Goal: Task Accomplishment & Management: Use online tool/utility

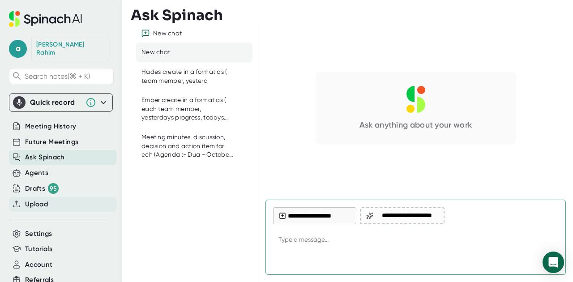
click at [34, 199] on span "Upload" at bounding box center [36, 204] width 23 height 10
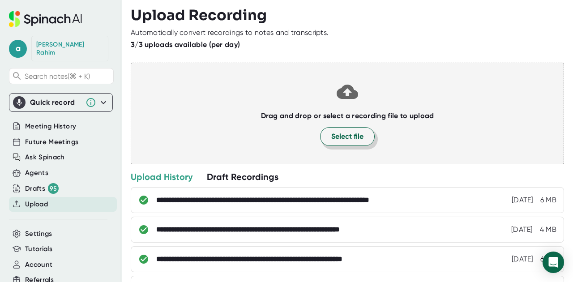
click at [358, 127] on button "Select file" at bounding box center [347, 136] width 55 height 19
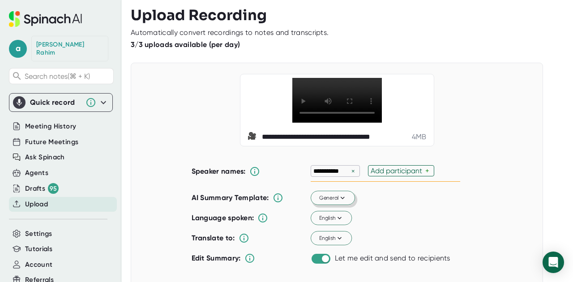
click at [339, 202] on icon at bounding box center [343, 198] width 8 height 8
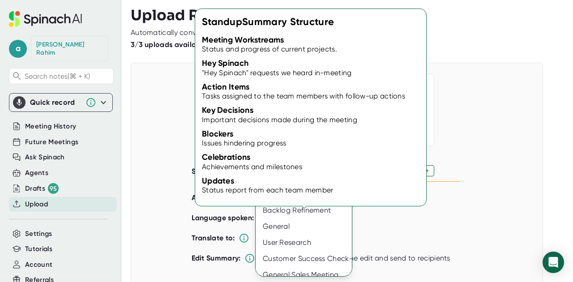
click at [303, 168] on div "Standup" at bounding box center [307, 162] width 102 height 16
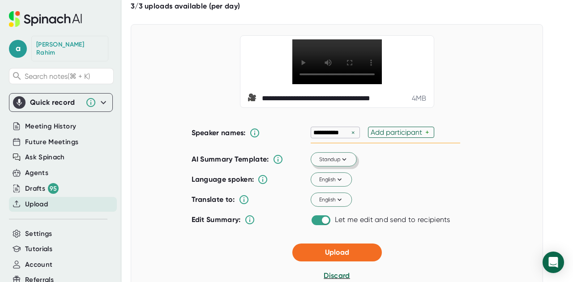
scroll to position [73, 0]
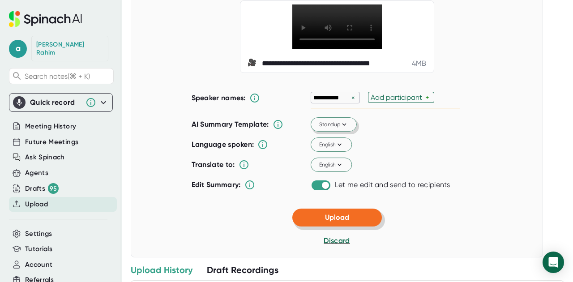
click at [358, 227] on button "Upload" at bounding box center [338, 218] width 90 height 18
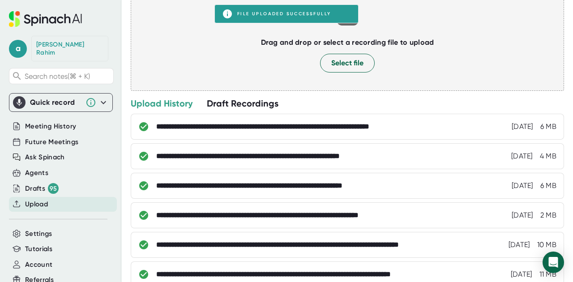
scroll to position [0, 0]
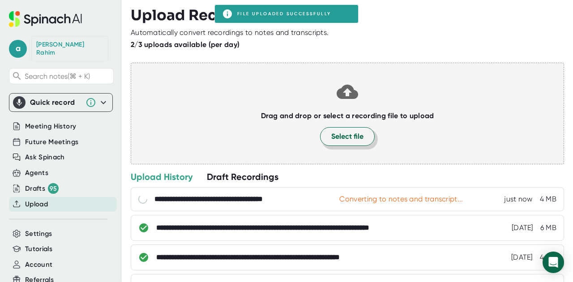
click at [362, 136] on button "Select file" at bounding box center [347, 136] width 55 height 19
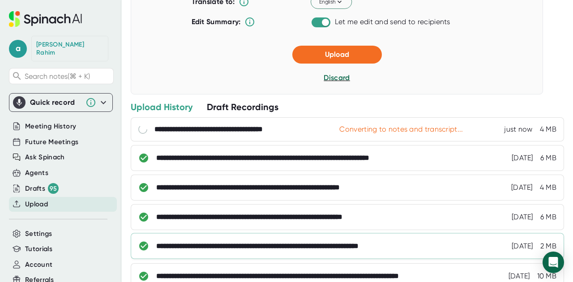
scroll to position [298, 0]
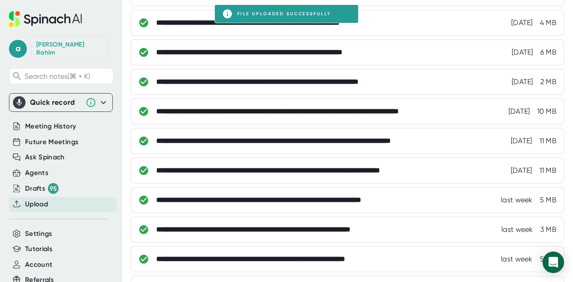
scroll to position [110, 0]
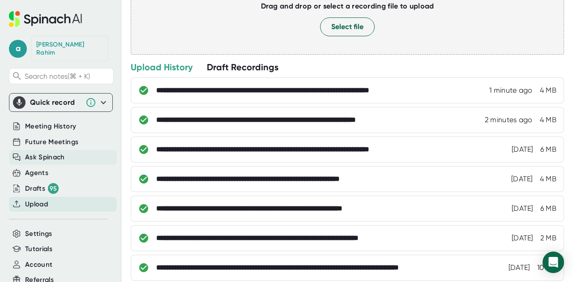
click at [60, 152] on span "Ask Spinach" at bounding box center [45, 157] width 40 height 10
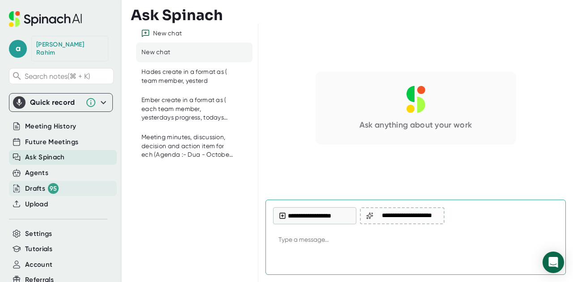
type textarea "x"
click at [39, 183] on div "Drafts 95" at bounding box center [42, 188] width 34 height 11
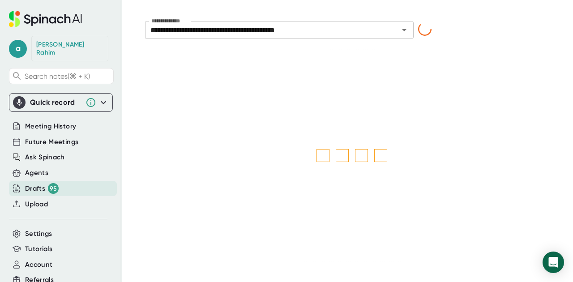
click at [43, 199] on span "Upload" at bounding box center [36, 204] width 23 height 10
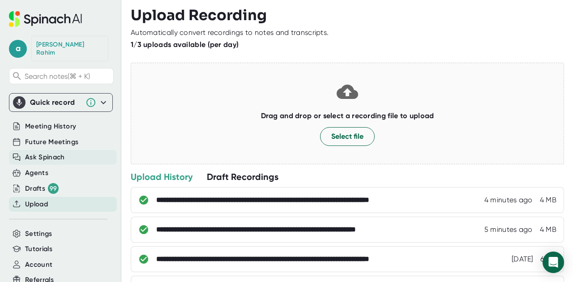
click at [41, 150] on div "Ask Spinach" at bounding box center [63, 157] width 108 height 15
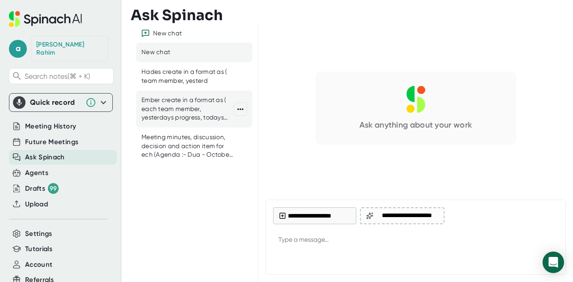
click at [181, 105] on div "Ember create in a format as ( each team member, yesterdays progress, todays pla…" at bounding box center [188, 109] width 92 height 26
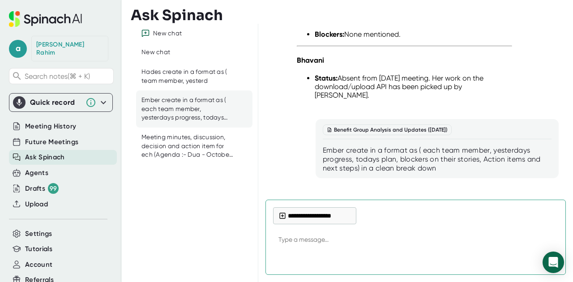
scroll to position [8260, 0]
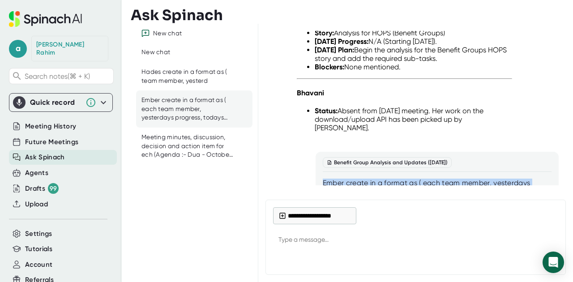
drag, startPoint x: 448, startPoint y: 121, endPoint x: 318, endPoint y: 103, distance: 131.5
click at [318, 152] on div "Benefit Group Analysis and Updates ([DATE]) Ember create in a format as ( each …" at bounding box center [437, 181] width 243 height 59
copy div "Ember create in a format as ( each team member, yesterdays progress, todays pla…"
type textarea "x"
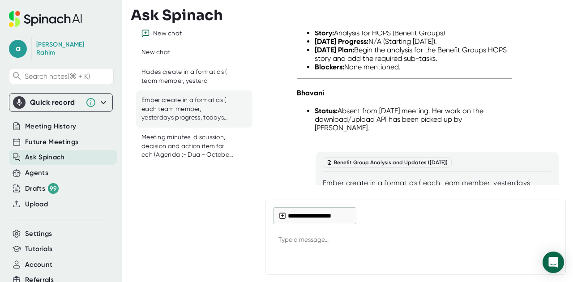
click at [296, 240] on textarea at bounding box center [415, 241] width 285 height 22
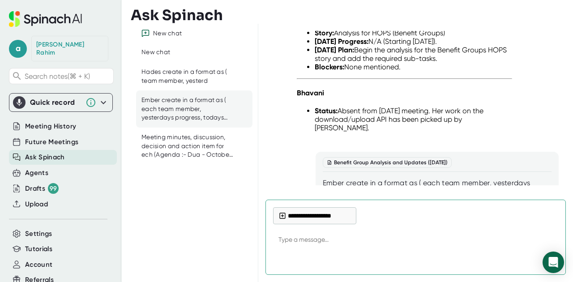
paste textarea "Ember create in a format as ( each team member, yesterdays progress, todays pla…"
type textarea "Ember create in a format as ( each team member, yesterdays progress, todays pla…"
type textarea "x"
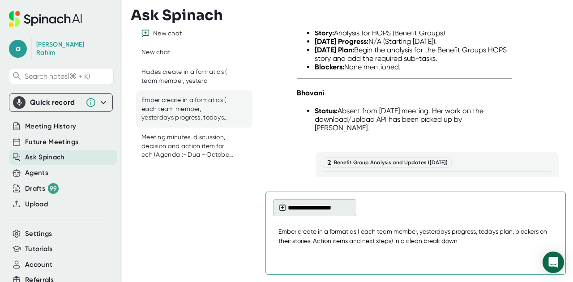
type textarea "Ember create in a format as ( each team member, yesterdays progress, todays pla…"
click at [309, 212] on button "**********" at bounding box center [314, 207] width 83 height 17
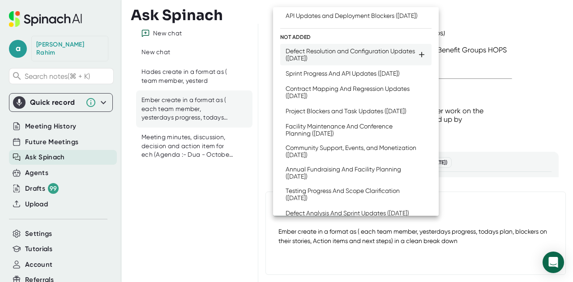
scroll to position [148, 0]
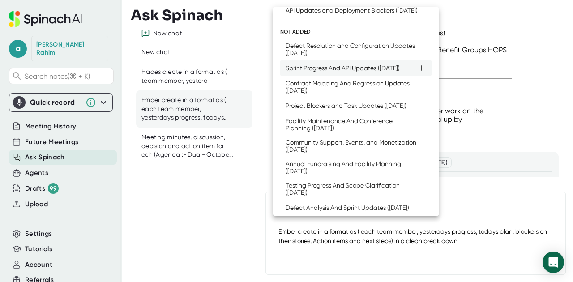
click at [329, 72] on div "Sprint Progress And API Updates ([DATE])" at bounding box center [343, 68] width 114 height 7
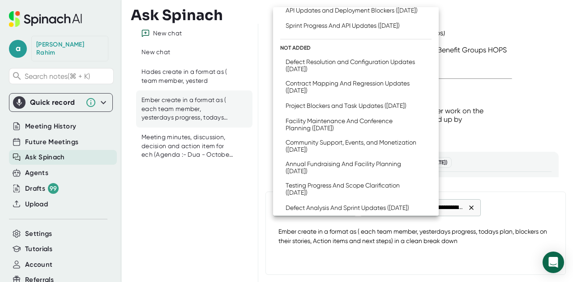
drag, startPoint x: 472, startPoint y: 234, endPoint x: 482, endPoint y: 237, distance: 10.6
click at [472, 234] on div at bounding box center [286, 141] width 573 height 282
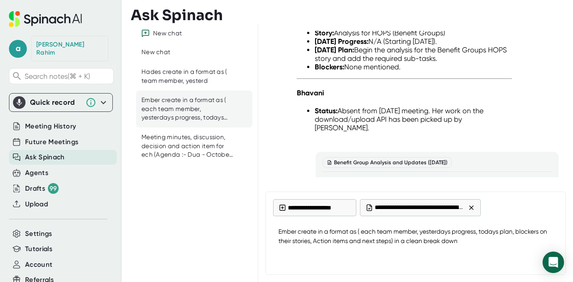
type textarea "x"
click at [468, 242] on textarea "Ember create in a format as ( each team member, yesterdays progress, todays pla…" at bounding box center [415, 237] width 285 height 30
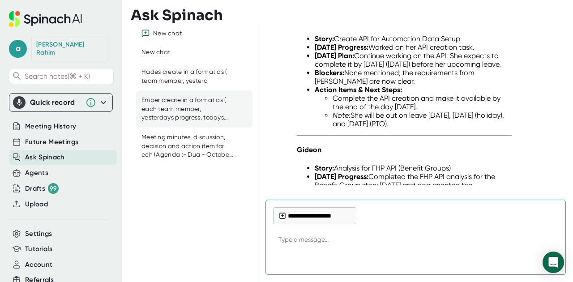
scroll to position [10544, 0]
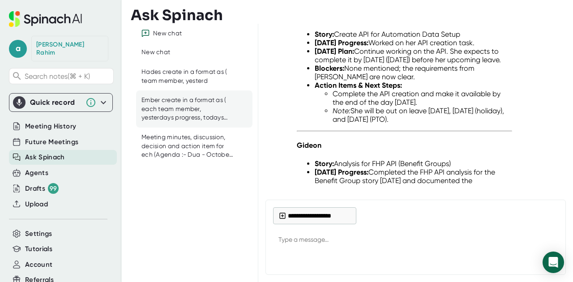
click at [56, 152] on span "Ask Spinach" at bounding box center [45, 157] width 40 height 10
drag, startPoint x: 175, startPoint y: 74, endPoint x: 266, endPoint y: 127, distance: 104.8
click at [175, 74] on div "Hades create in a format as ( team member, yesterd" at bounding box center [188, 76] width 92 height 17
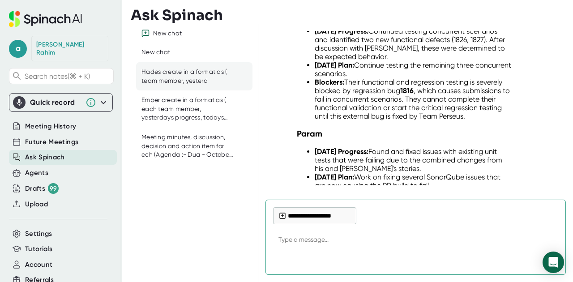
scroll to position [10221, 0]
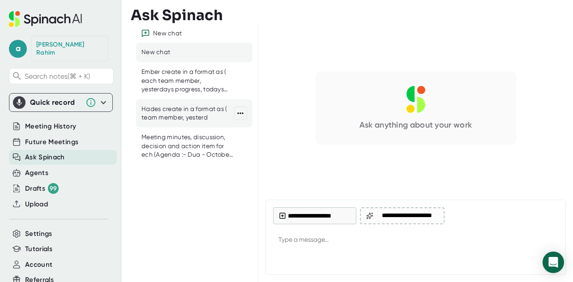
drag, startPoint x: 172, startPoint y: 109, endPoint x: 205, endPoint y: 111, distance: 33.2
click at [172, 109] on div "Hades create in a format as ( team member, yesterd" at bounding box center [188, 113] width 92 height 17
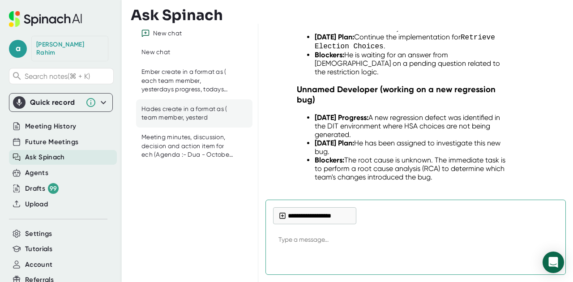
scroll to position [11807, 0]
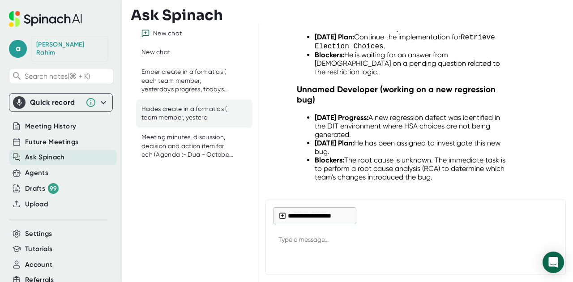
drag, startPoint x: 436, startPoint y: 100, endPoint x: 323, endPoint y: 80, distance: 115.5
click at [323, 228] on div "Hades create in a format as ( each team member, yesterdays progress, todays pla…" at bounding box center [437, 241] width 229 height 27
copy div "Hades create in a format as ( each team member, yesterdays progress, todays pla…"
type textarea "x"
click at [305, 241] on textarea at bounding box center [415, 241] width 285 height 22
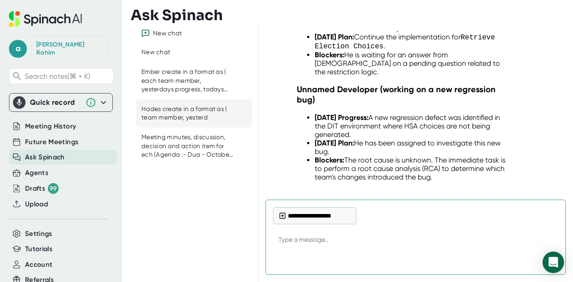
paste textarea "Hades create in a format as ( each team member, yesterdays progress, todays pla…"
type textarea "Hades create in a format as ( each team member, yesterdays progress, todays pla…"
type textarea "x"
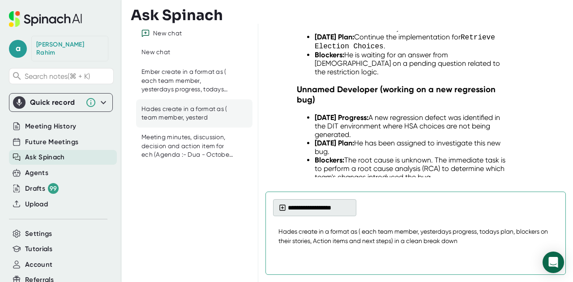
type textarea "Hades create in a format as ( each team member, yesterdays progress, todays pla…"
click at [282, 211] on icon at bounding box center [282, 207] width 7 height 7
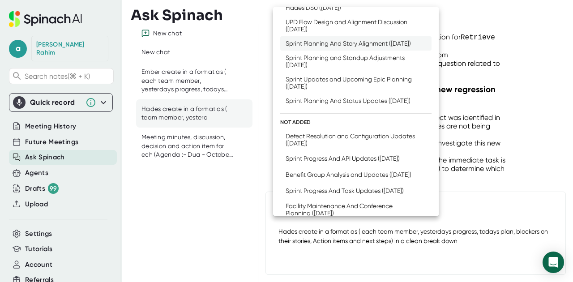
scroll to position [250, 0]
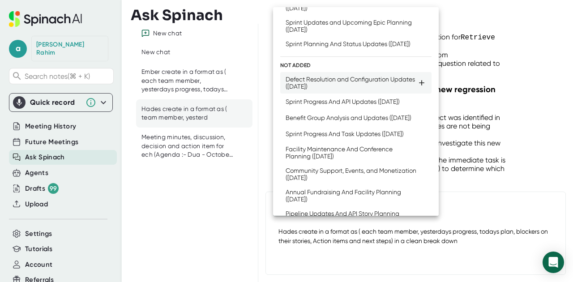
click at [359, 90] on div "Defect Resolution and Configuration Updates ([DATE])" at bounding box center [352, 83] width 132 height 14
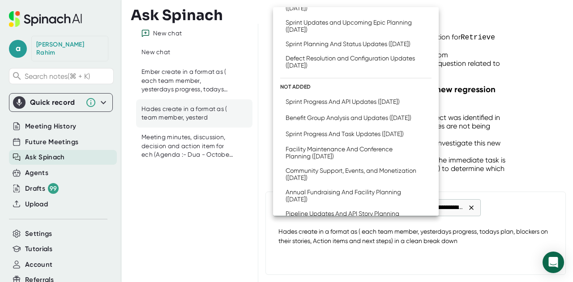
click at [488, 247] on div at bounding box center [286, 141] width 573 height 282
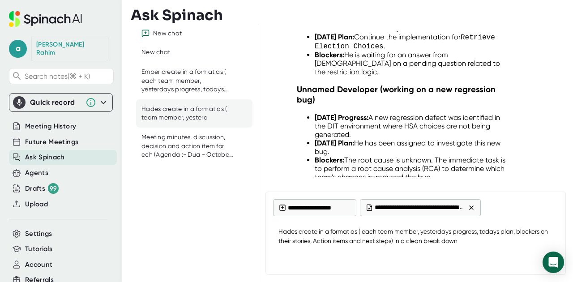
type textarea "x"
click at [470, 241] on textarea "Hades create in a format as ( each team member, yesterdays progress, todays pla…" at bounding box center [415, 237] width 285 height 30
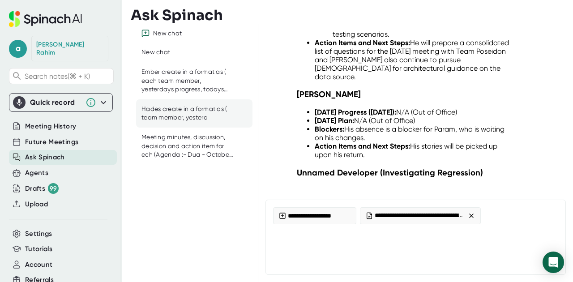
scroll to position [13128, 0]
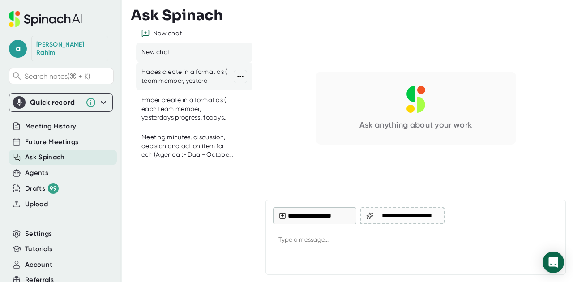
click at [172, 79] on div "Hades create in a format as ( team member, yesterd" at bounding box center [188, 76] width 92 height 17
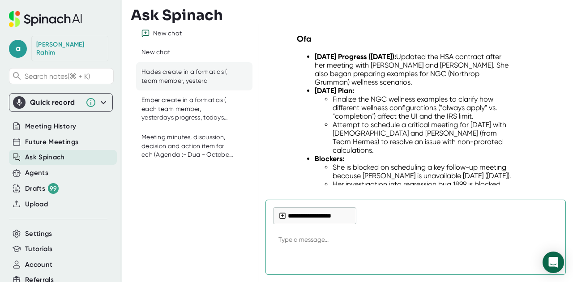
scroll to position [13975, 0]
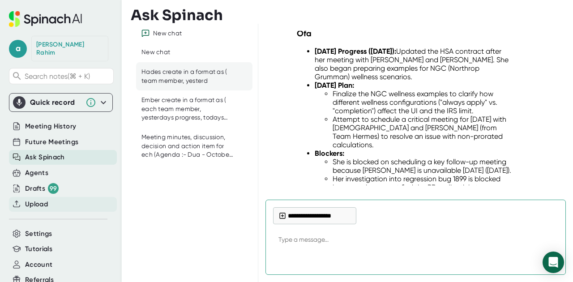
type textarea "x"
click at [31, 199] on span "Upload" at bounding box center [36, 204] width 23 height 10
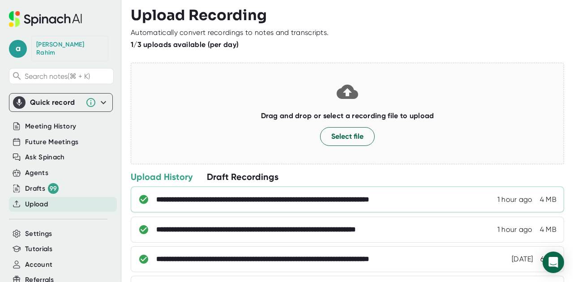
click at [181, 203] on div "**********" at bounding box center [300, 199] width 288 height 9
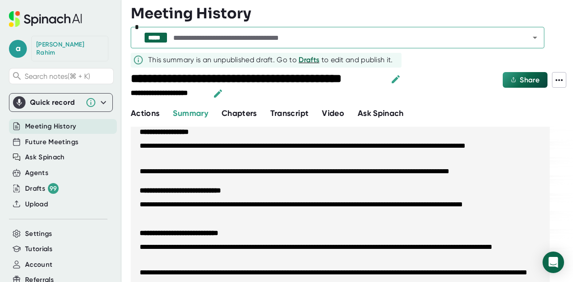
scroll to position [177, 0]
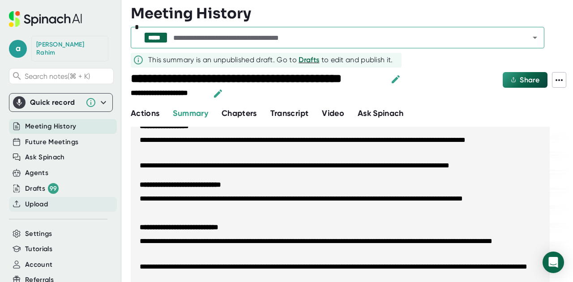
click at [36, 199] on span "Upload" at bounding box center [36, 204] width 23 height 10
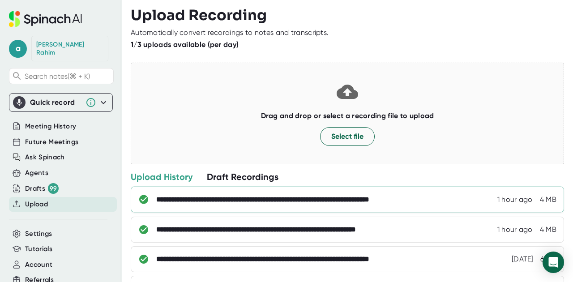
click at [219, 199] on div "**********" at bounding box center [300, 199] width 288 height 9
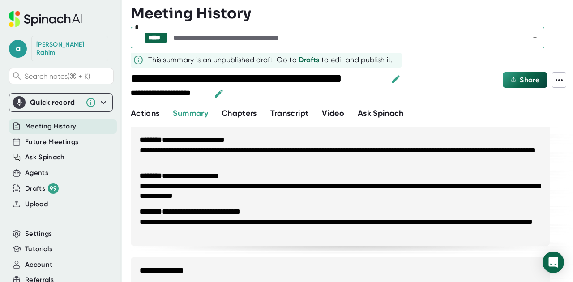
scroll to position [427, 0]
